Goal: Task Accomplishment & Management: Complete application form

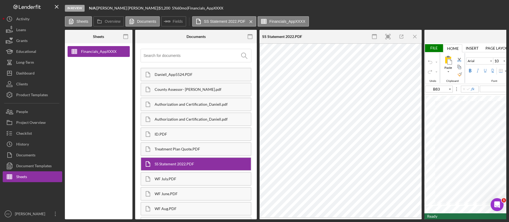
scroll to position [25, 0]
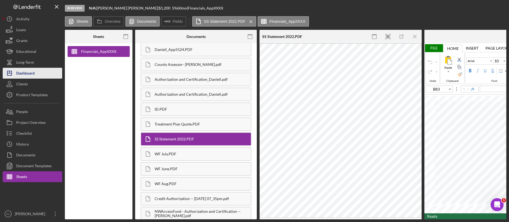
click at [31, 72] on div "Dashboard" at bounding box center [25, 74] width 18 height 12
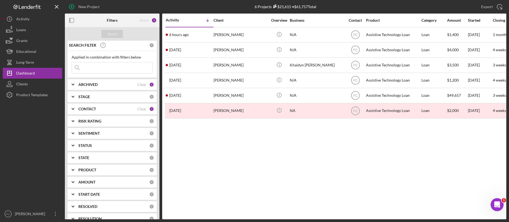
scroll to position [1, 0]
click at [25, 75] on div "Dashboard" at bounding box center [25, 74] width 19 height 12
click at [30, 73] on div "Dashboard" at bounding box center [25, 74] width 19 height 12
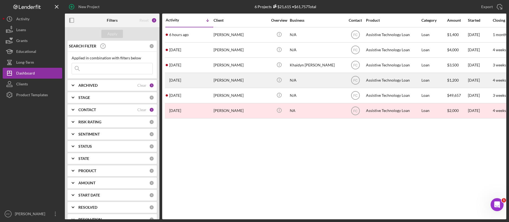
click at [227, 81] on div "[PERSON_NAME]" at bounding box center [241, 80] width 54 height 14
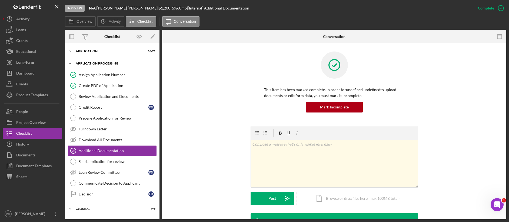
click at [111, 62] on div "Application Processing" at bounding box center [114, 63] width 77 height 3
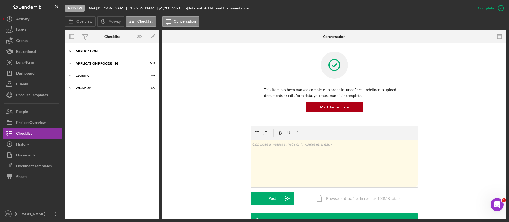
click at [104, 51] on div "Application" at bounding box center [114, 51] width 77 height 3
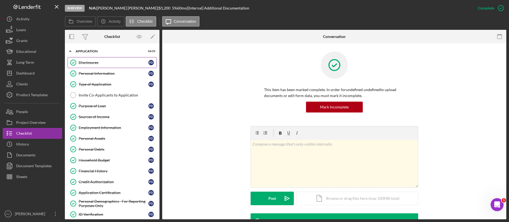
click at [103, 64] on div "Disclosures" at bounding box center [114, 62] width 70 height 4
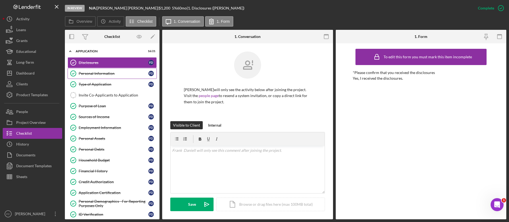
click at [105, 76] on link "Personal Information Personal Information F D" at bounding box center [112, 73] width 89 height 11
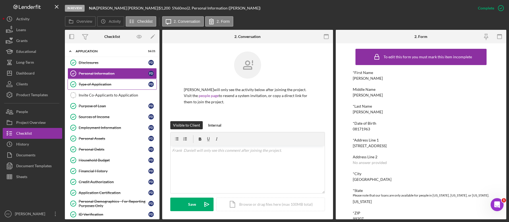
click at [106, 86] on link "Type of Application Type of Application F D" at bounding box center [112, 84] width 89 height 11
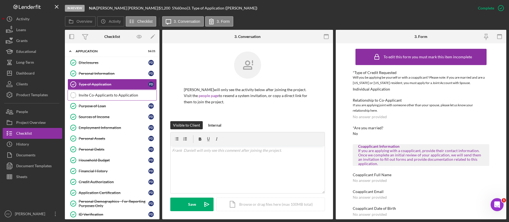
click at [108, 97] on div "Invite Co-Applicants to Application" at bounding box center [118, 95] width 78 height 4
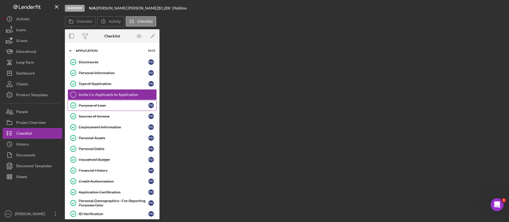
click at [109, 104] on div "Purpose of Loan" at bounding box center [114, 105] width 70 height 4
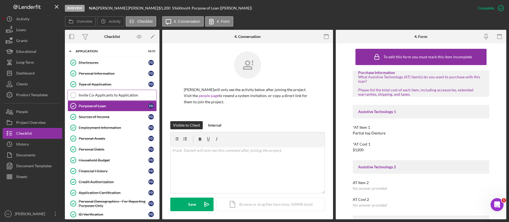
click at [108, 98] on link "Invite Co-Applicants to Application Invite Co-Applicants to Application" at bounding box center [112, 95] width 89 height 11
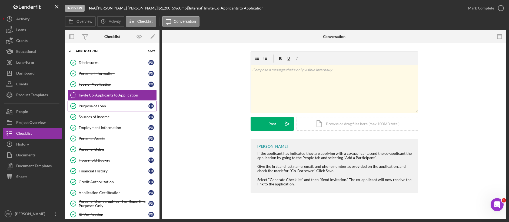
click at [97, 106] on div "Purpose of Loan" at bounding box center [114, 106] width 70 height 4
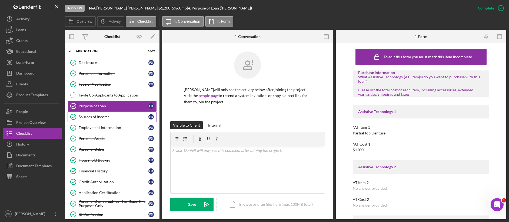
click at [104, 114] on div "Sources of Income" at bounding box center [114, 116] width 70 height 4
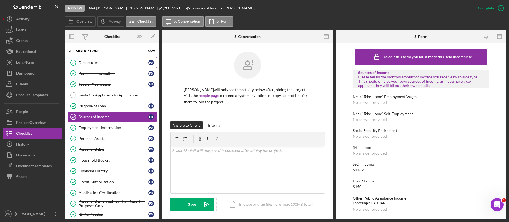
click at [101, 63] on div "Disclosures" at bounding box center [114, 62] width 70 height 4
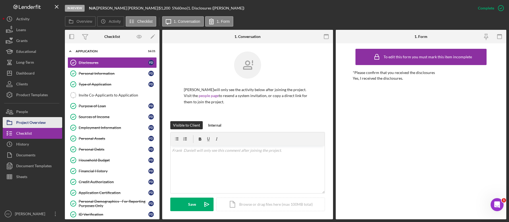
click at [35, 118] on div "Project Overview" at bounding box center [30, 123] width 29 height 12
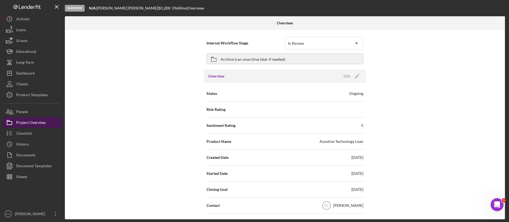
click at [35, 118] on div "Project Overview" at bounding box center [30, 123] width 29 height 12
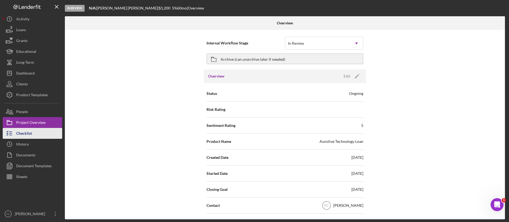
click at [34, 130] on button "Checklist" at bounding box center [33, 133] width 60 height 11
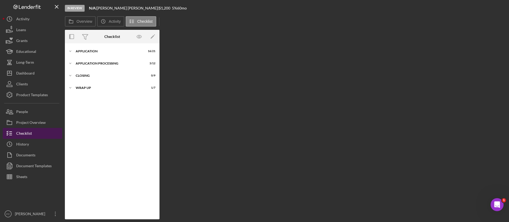
scroll to position [9, 0]
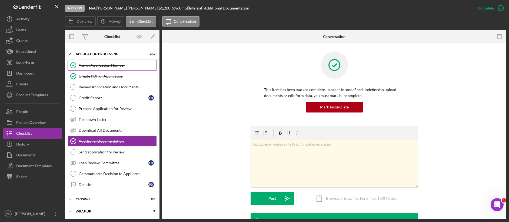
click at [110, 62] on link "Assign Application Number Assign Application Number" at bounding box center [112, 65] width 89 height 11
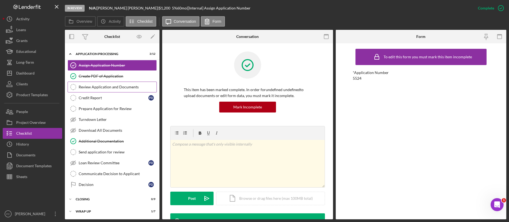
click at [92, 89] on link "Review Application and Documents Review Application and Documents" at bounding box center [112, 86] width 89 height 11
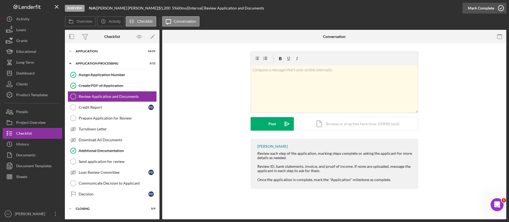
click at [487, 10] on div "Mark Complete" at bounding box center [481, 8] width 26 height 11
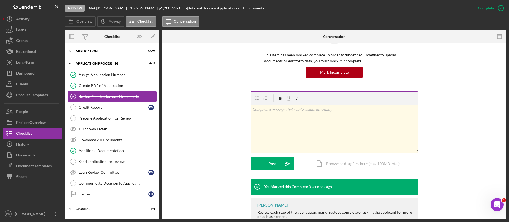
scroll to position [74, 0]
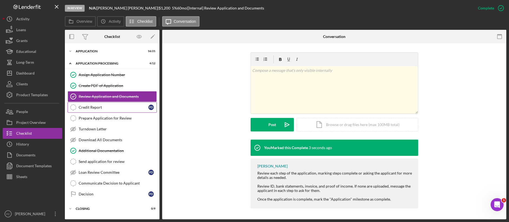
click at [111, 104] on link "Credit Report Credit Report F D" at bounding box center [112, 107] width 89 height 11
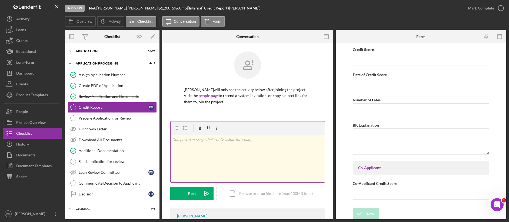
click at [268, 167] on div "v Color teal Color pink Remove color Add row above Add row below Add column bef…" at bounding box center [248, 158] width 154 height 47
click at [194, 195] on div "Post" at bounding box center [192, 193] width 8 height 14
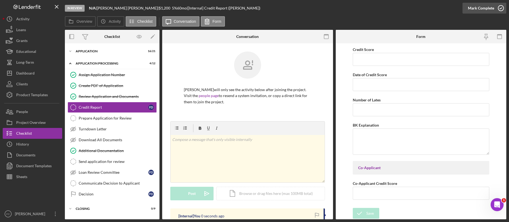
click at [489, 9] on div "Mark Complete" at bounding box center [481, 8] width 26 height 11
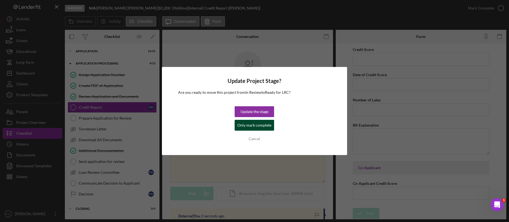
click at [263, 125] on div "Only mark complete" at bounding box center [255, 125] width 34 height 11
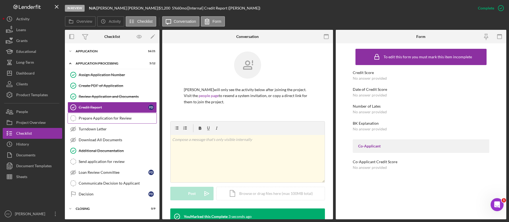
click at [107, 120] on link "Prepare Application for Review Prepare Application for Review" at bounding box center [112, 118] width 89 height 11
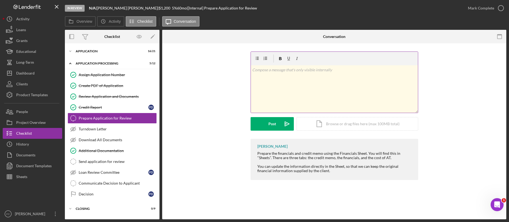
click at [307, 95] on div "v Color teal Color pink Remove color Add row above Add row below Add column bef…" at bounding box center [334, 88] width 167 height 47
click at [495, 6] on icon "button" at bounding box center [502, 8] width 14 height 14
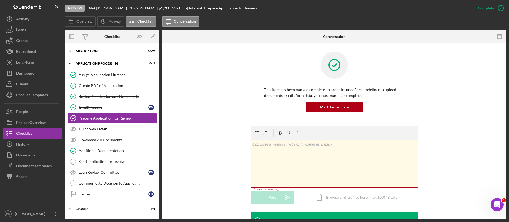
click at [229, 102] on div "This item has been marked complete. In order for undefined undefined to upload …" at bounding box center [334, 88] width 328 height 74
click at [91, 134] on link "Turndown Letter Turndown Letter" at bounding box center [112, 128] width 89 height 11
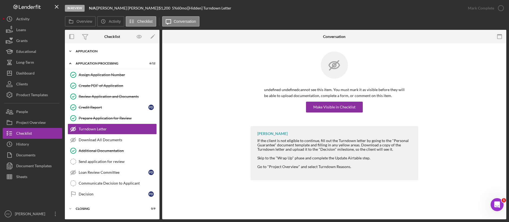
click at [97, 53] on div "Icon/Expander Application 16 / 21" at bounding box center [112, 51] width 95 height 11
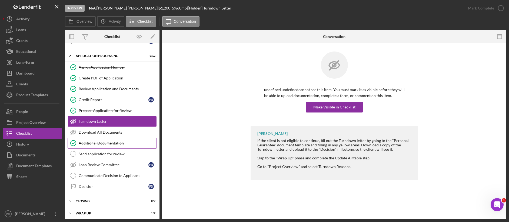
scroll to position [240, 0]
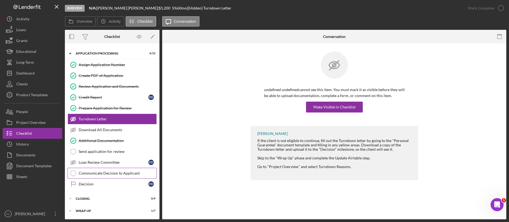
click at [124, 173] on div "Communicate Decision to Applicant" at bounding box center [118, 173] width 78 height 4
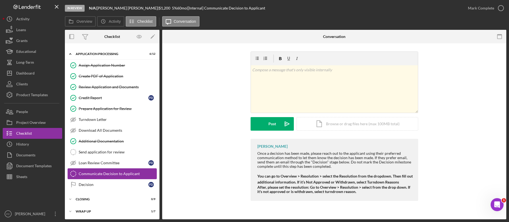
scroll to position [240, 0]
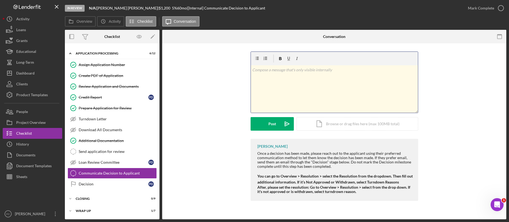
drag, startPoint x: 296, startPoint y: 87, endPoint x: 300, endPoint y: 87, distance: 3.8
click at [297, 87] on div "v Color teal Color pink Remove color Add row above Add row below Add column bef…" at bounding box center [334, 88] width 167 height 47
click at [273, 125] on div "Post" at bounding box center [273, 124] width 8 height 14
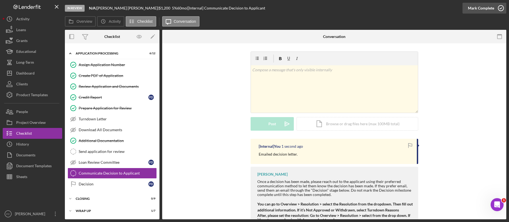
click at [478, 9] on div "Mark Complete" at bounding box center [481, 8] width 26 height 11
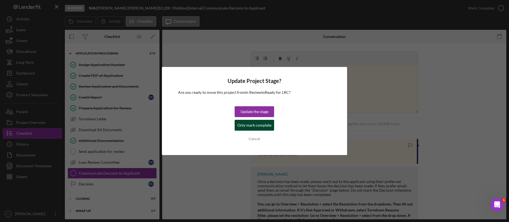
click at [262, 124] on div "Only mark complete" at bounding box center [255, 125] width 34 height 11
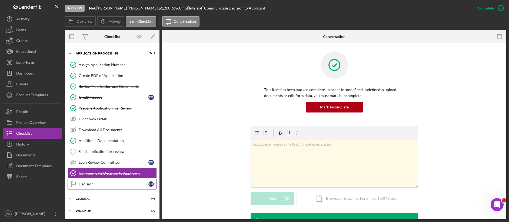
click at [87, 185] on div "Decision" at bounding box center [114, 184] width 70 height 4
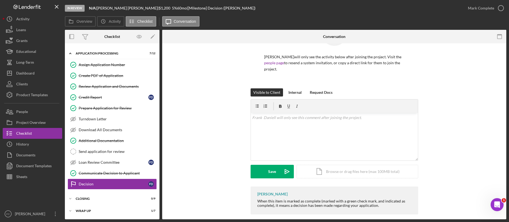
scroll to position [33, 0]
click at [110, 196] on div "Icon/Expander Closing 0 / 9" at bounding box center [112, 198] width 95 height 11
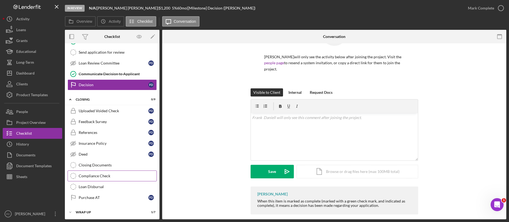
scroll to position [341, 0]
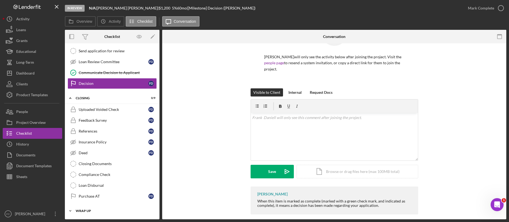
click at [96, 206] on div "Icon/Expander Wrap up 1 / 7" at bounding box center [112, 210] width 95 height 11
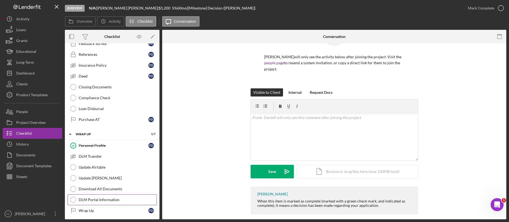
scroll to position [419, 0]
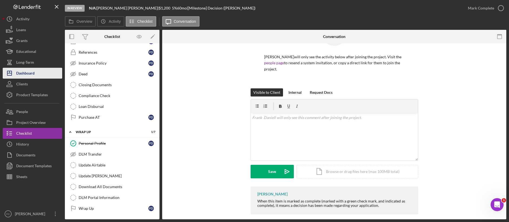
click at [25, 70] on div "Dashboard" at bounding box center [25, 74] width 18 height 12
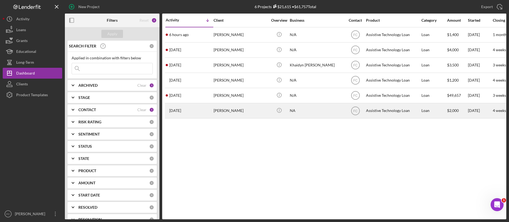
click at [226, 112] on div "[PERSON_NAME]" at bounding box center [241, 110] width 54 height 14
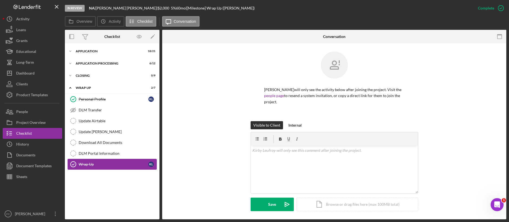
click at [103, 163] on div "Wrap Up" at bounding box center [114, 164] width 70 height 4
click at [82, 165] on div "Wrap Up" at bounding box center [114, 164] width 70 height 4
click at [73, 164] on icon "Wrap Up" at bounding box center [74, 164] width 14 height 14
click at [93, 163] on div "Wrap Up" at bounding box center [114, 164] width 70 height 4
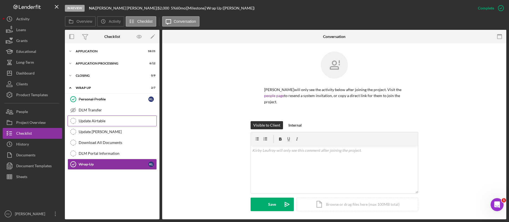
click at [93, 122] on div "Update Airtable" at bounding box center [118, 120] width 78 height 4
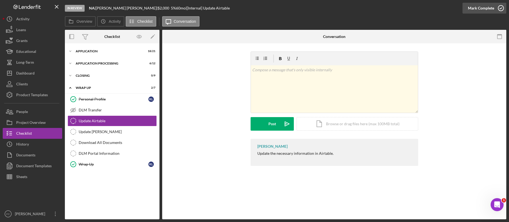
click at [495, 7] on icon "button" at bounding box center [502, 8] width 14 height 14
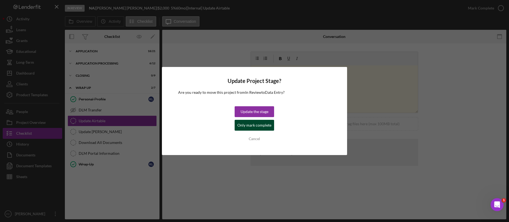
click at [245, 126] on div "Only mark complete" at bounding box center [255, 125] width 34 height 11
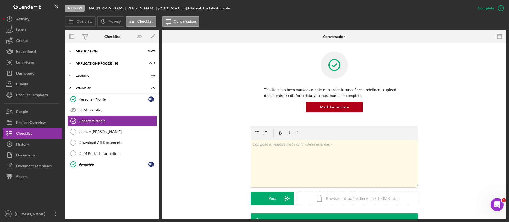
click at [130, 194] on div "Icon/Expander Application 18 / 21 Icon/Expander Application Processing 6 / 12 I…" at bounding box center [112, 131] width 95 height 170
click at [101, 131] on div "Update [PERSON_NAME]" at bounding box center [118, 131] width 78 height 4
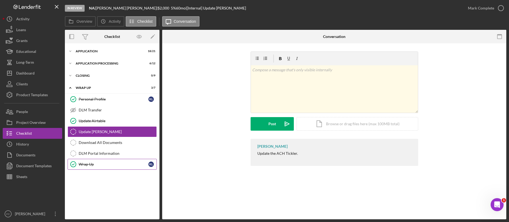
click at [114, 163] on div "Wrap Up" at bounding box center [114, 164] width 70 height 4
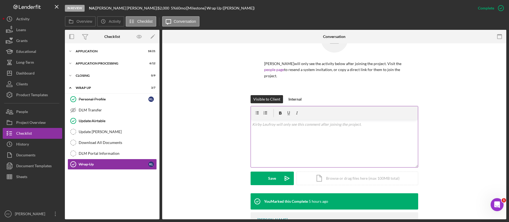
scroll to position [56, 0]
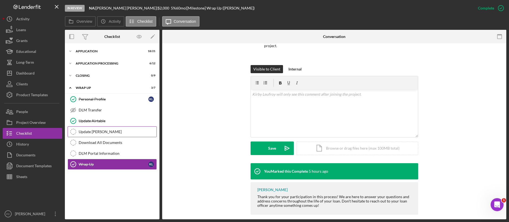
click at [101, 133] on div "Update [PERSON_NAME]" at bounding box center [118, 131] width 78 height 4
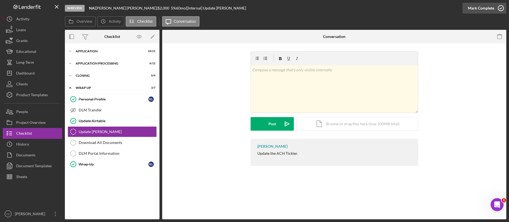
click at [494, 8] on div "Mark Complete" at bounding box center [481, 8] width 26 height 11
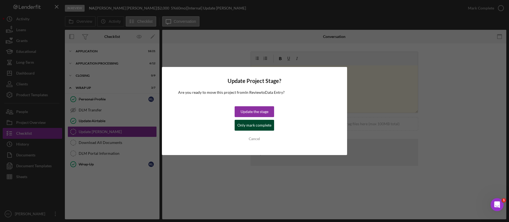
click at [257, 127] on div "Only mark complete" at bounding box center [255, 125] width 34 height 11
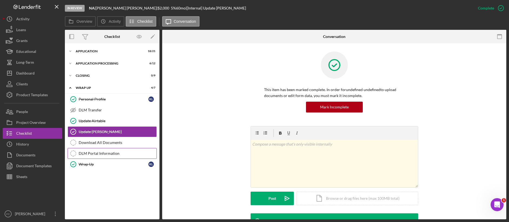
click at [120, 156] on link "DLM Portal Information DLM Portal Information" at bounding box center [112, 153] width 89 height 11
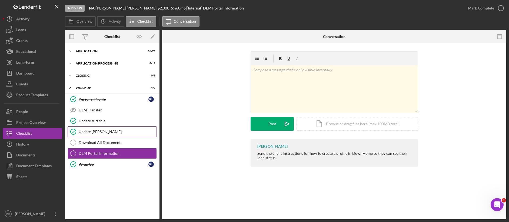
click at [118, 136] on link "Update [PERSON_NAME] Update ACH Tickler" at bounding box center [112, 131] width 89 height 11
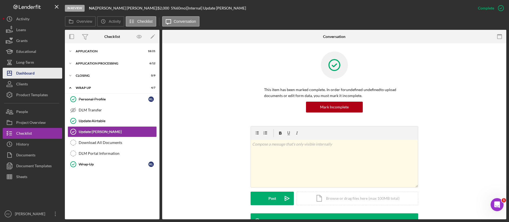
click at [33, 75] on div "Dashboard" at bounding box center [25, 74] width 18 height 12
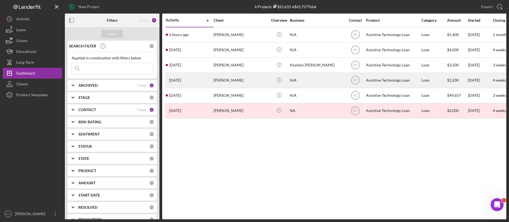
click at [229, 81] on div "[PERSON_NAME]" at bounding box center [241, 80] width 54 height 14
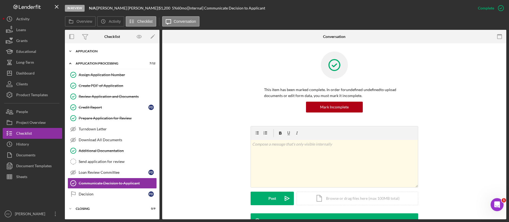
click at [74, 51] on icon "Icon/Expander" at bounding box center [70, 51] width 11 height 11
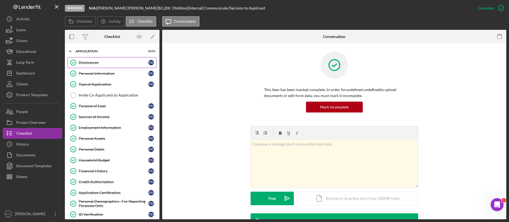
click at [89, 63] on div "Disclosures" at bounding box center [114, 62] width 70 height 4
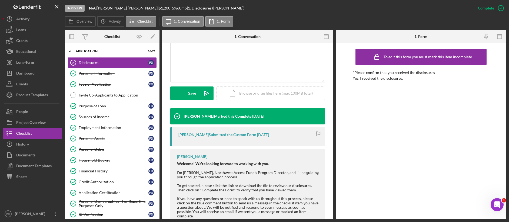
scroll to position [167, 0]
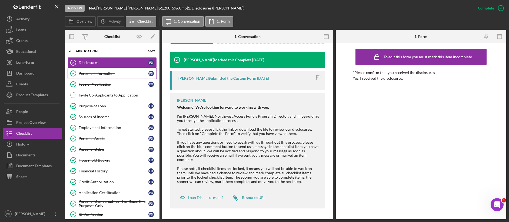
click at [111, 75] on div "Personal Information" at bounding box center [114, 73] width 70 height 4
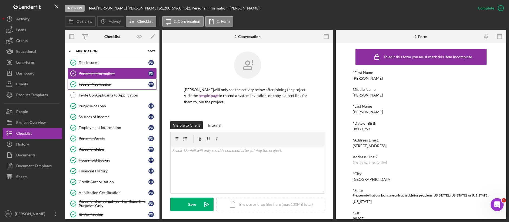
click at [97, 82] on div "Type of Application" at bounding box center [114, 84] width 70 height 4
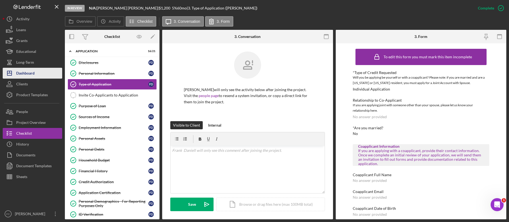
click at [23, 75] on div "Dashboard" at bounding box center [25, 74] width 18 height 12
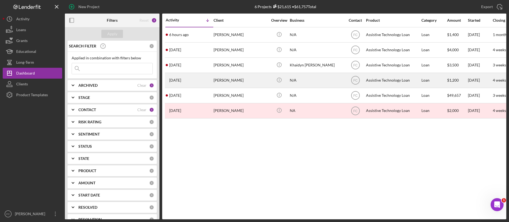
click at [239, 83] on div "[PERSON_NAME]" at bounding box center [241, 80] width 54 height 14
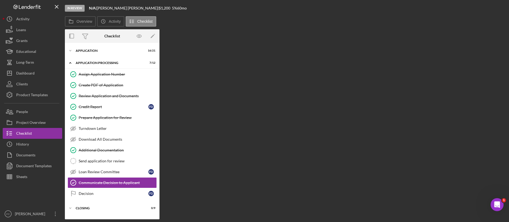
scroll to position [9, 0]
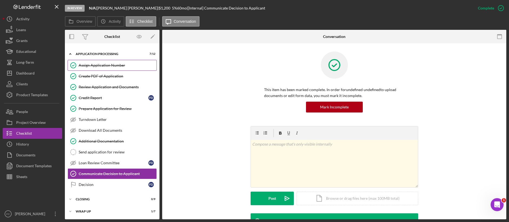
click at [116, 68] on link "Assign Application Number Assign Application Number" at bounding box center [112, 65] width 89 height 11
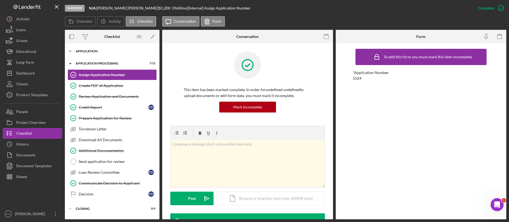
click at [83, 51] on div "Application" at bounding box center [114, 51] width 77 height 3
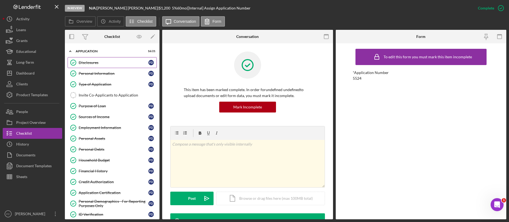
click at [91, 62] on div "Disclosures" at bounding box center [114, 62] width 70 height 4
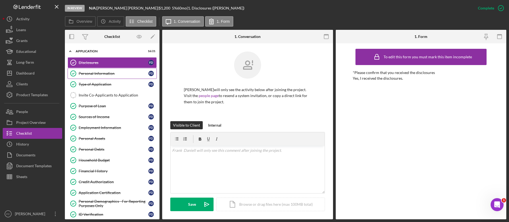
click at [95, 75] on div "Personal Information" at bounding box center [114, 73] width 70 height 4
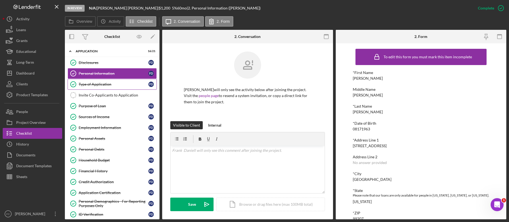
click at [110, 86] on link "Type of Application Type of Application F D" at bounding box center [112, 84] width 89 height 11
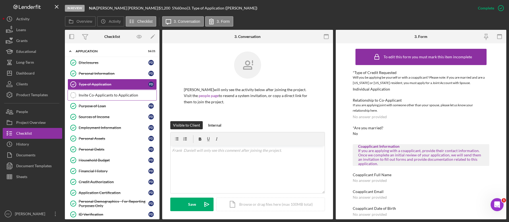
click at [108, 95] on div "Invite Co-Applicants to Application" at bounding box center [118, 95] width 78 height 4
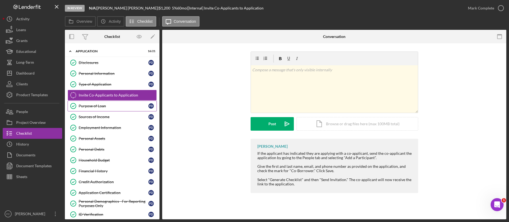
click at [106, 110] on link "Purpose of Loan Purpose of Loan F D" at bounding box center [112, 105] width 89 height 11
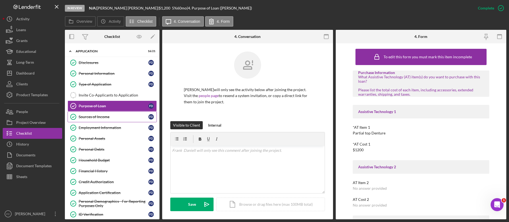
click at [106, 116] on div "Sources of Income" at bounding box center [114, 116] width 70 height 4
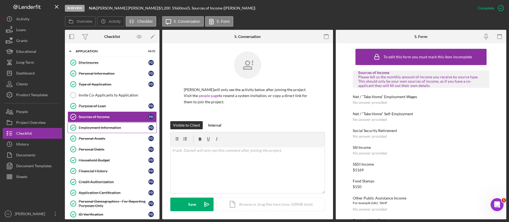
click at [103, 123] on link "Employment Information Employment Information F D" at bounding box center [112, 127] width 89 height 11
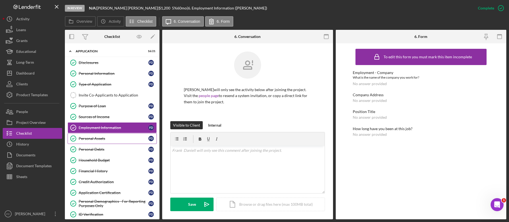
click at [97, 136] on div "Personal Assets" at bounding box center [114, 138] width 70 height 4
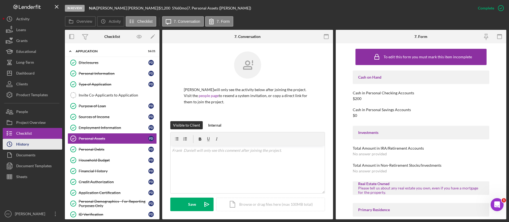
click at [35, 147] on button "Icon/History History" at bounding box center [33, 144] width 60 height 11
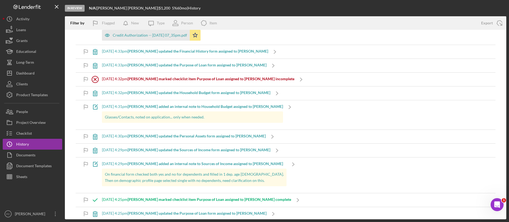
scroll to position [918, 0]
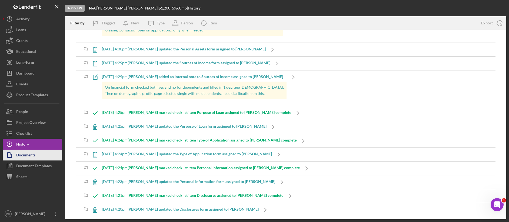
click at [22, 154] on div "Documents" at bounding box center [25, 155] width 19 height 12
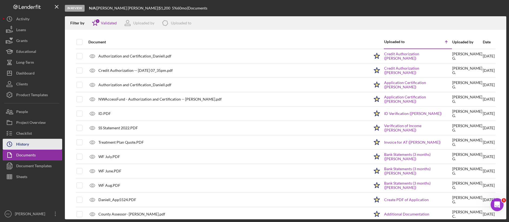
scroll to position [8, 0]
